Goal: Find specific page/section: Find specific page/section

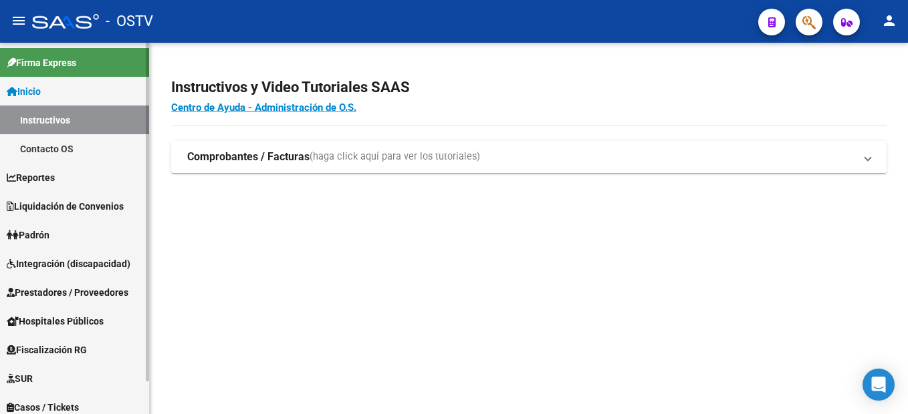
click at [90, 269] on span "Integración (discapacidad)" at bounding box center [69, 264] width 124 height 15
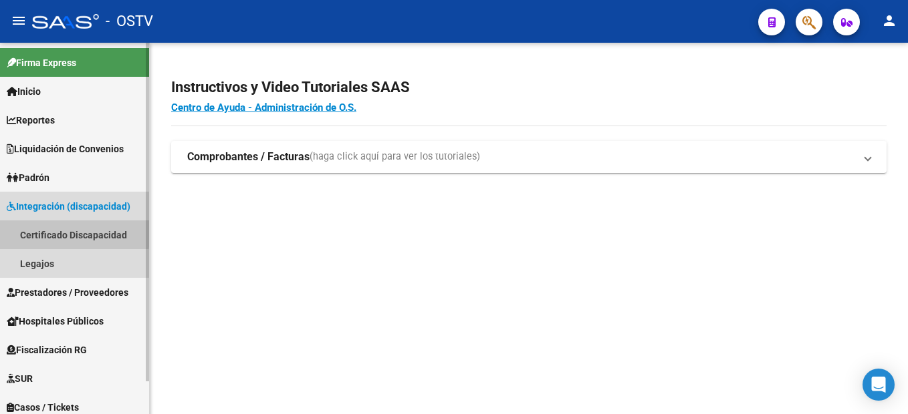
click at [53, 231] on link "Certificado Discapacidad" at bounding box center [74, 235] width 149 height 29
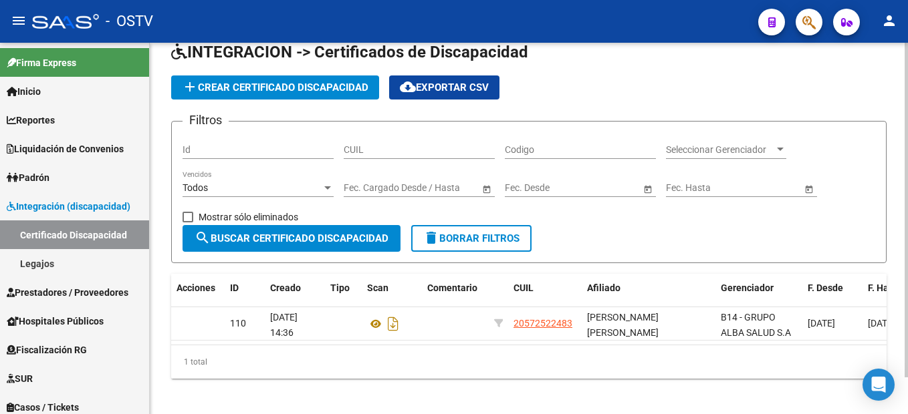
scroll to position [41, 0]
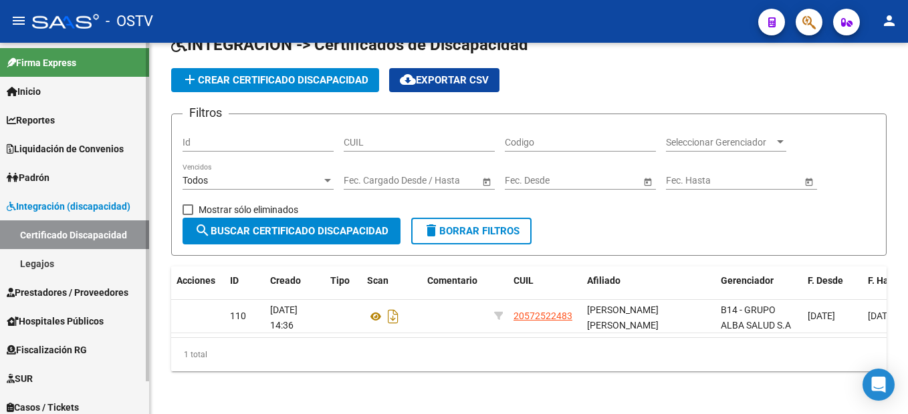
click at [64, 259] on link "Legajos" at bounding box center [74, 263] width 149 height 29
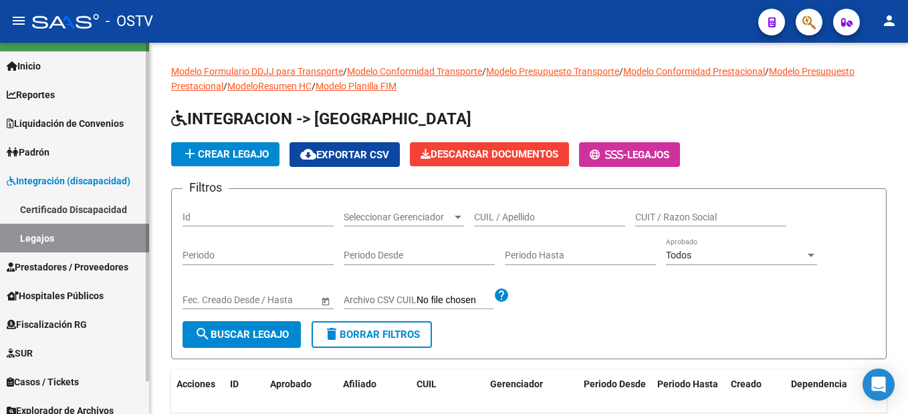
scroll to position [36, 0]
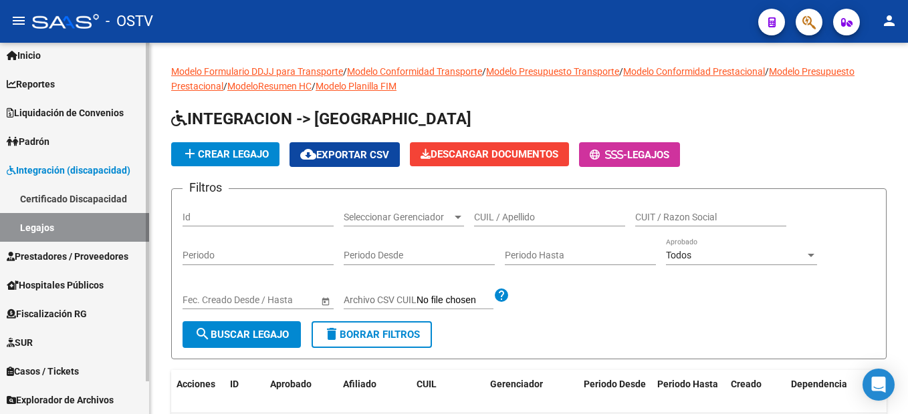
click at [70, 364] on span "Casos / Tickets" at bounding box center [43, 371] width 72 height 15
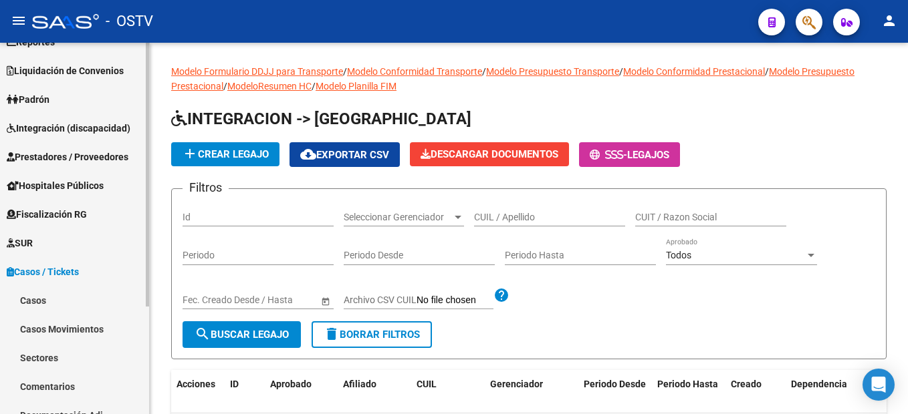
scroll to position [17, 0]
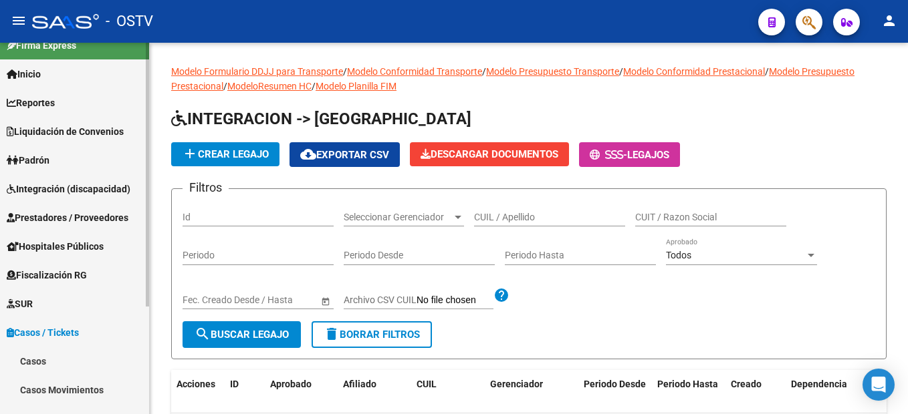
click at [72, 213] on span "Prestadores / Proveedores" at bounding box center [68, 218] width 122 height 15
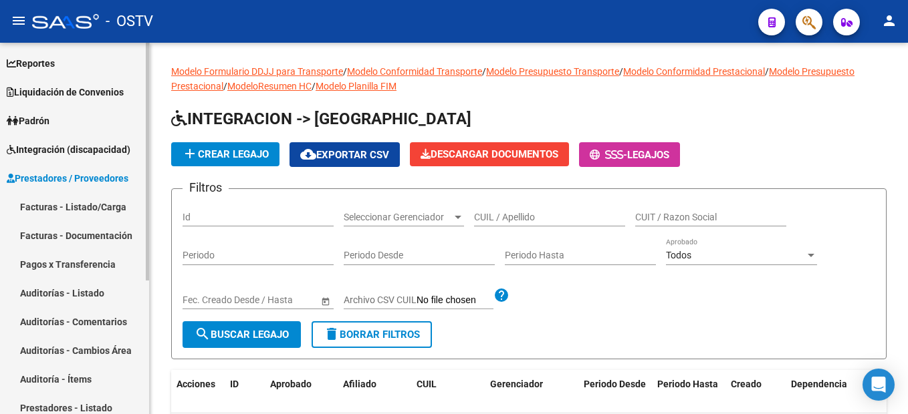
scroll to position [8, 0]
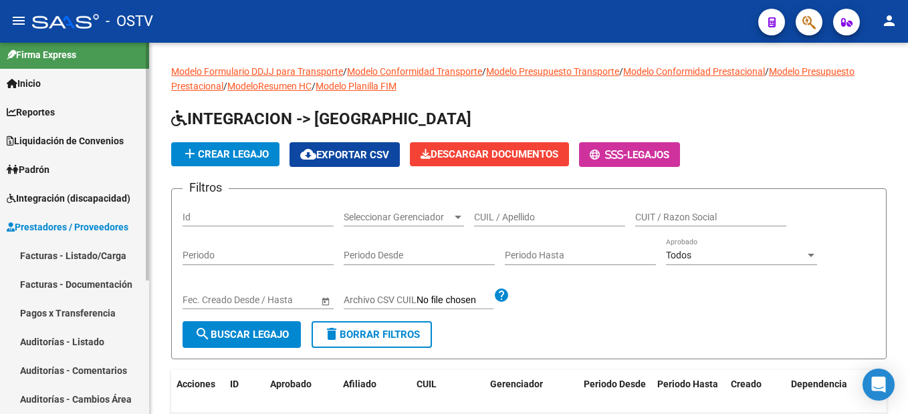
click at [98, 254] on link "Facturas - Listado/Carga" at bounding box center [74, 255] width 149 height 29
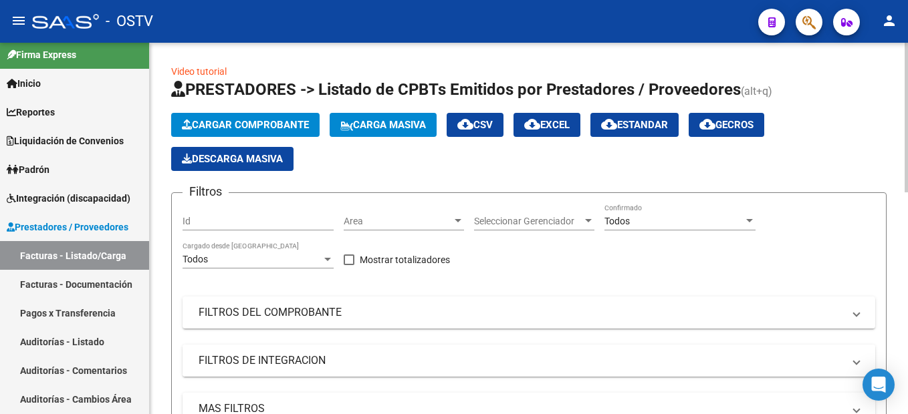
click at [304, 370] on mat-expansion-panel-header "FILTROS DE INTEGRACION" at bounding box center [528, 361] width 693 height 32
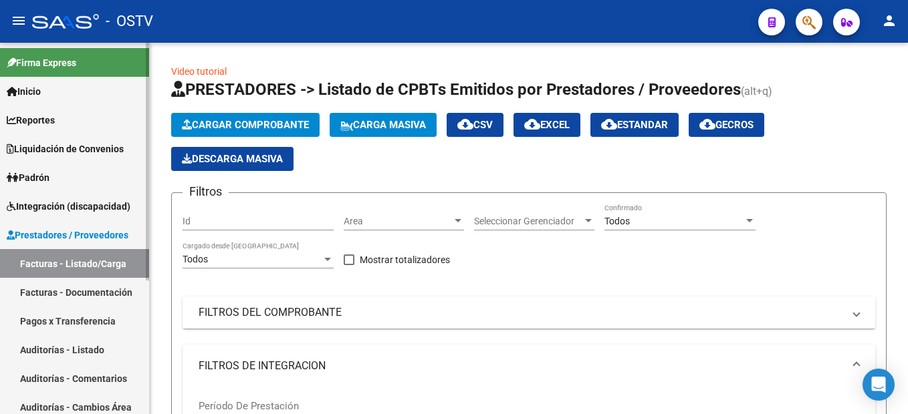
click at [104, 255] on link "Facturas - Listado/Carga" at bounding box center [74, 263] width 149 height 29
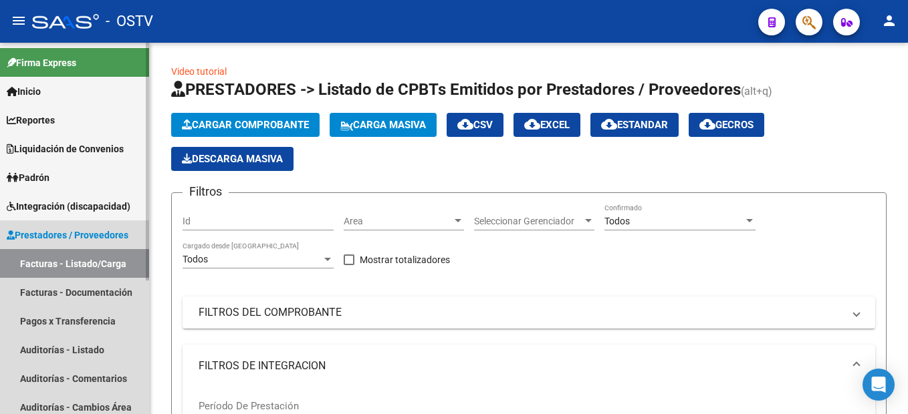
click at [100, 236] on span "Prestadores / Proveedores" at bounding box center [68, 235] width 122 height 15
